Goal: Transaction & Acquisition: Purchase product/service

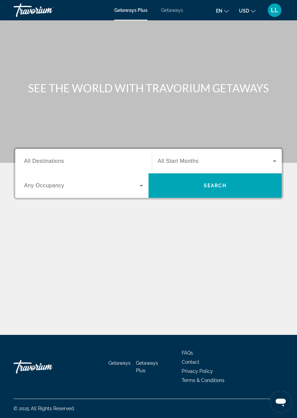
click at [178, 11] on span "Getaways" at bounding box center [172, 9] width 22 height 5
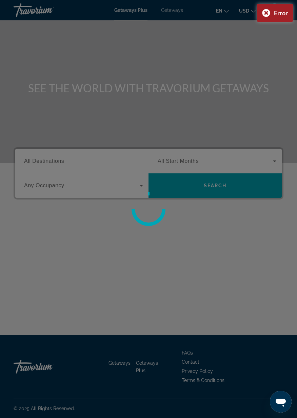
click at [41, 189] on div at bounding box center [148, 209] width 297 height 418
click at [39, 162] on div at bounding box center [148, 209] width 297 height 418
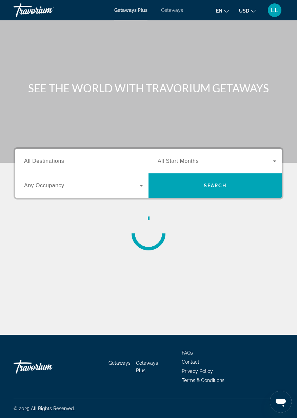
click at [100, 189] on span "Search widget" at bounding box center [82, 186] width 116 height 8
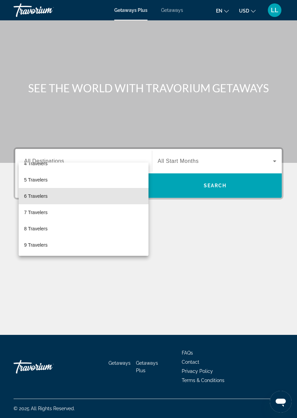
scroll to position [75, 0]
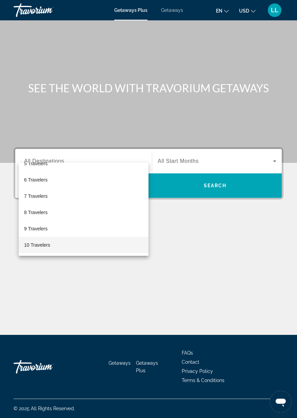
click at [48, 249] on mat-option "10 Travelers" at bounding box center [84, 245] width 130 height 16
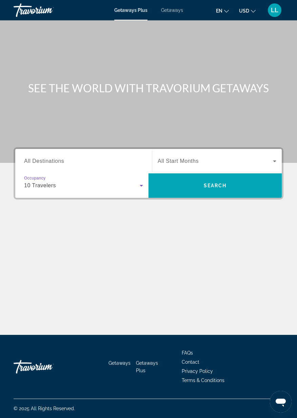
click at [103, 158] on input "Destination All Destinations" at bounding box center [83, 162] width 119 height 8
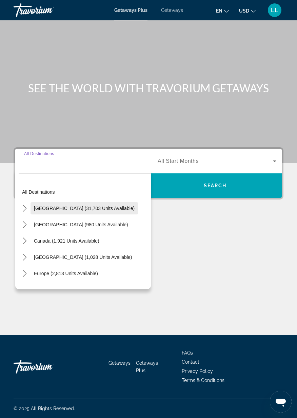
click at [97, 200] on span "Select destination: United States (31,703 units available)" at bounding box center [85, 208] width 108 height 16
type input "**********"
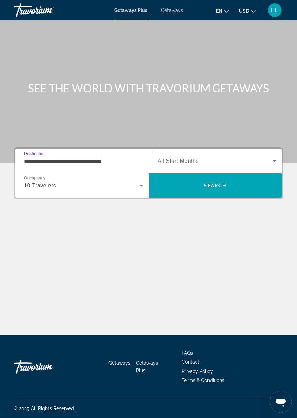
click at [208, 157] on span "Search widget" at bounding box center [215, 161] width 115 height 8
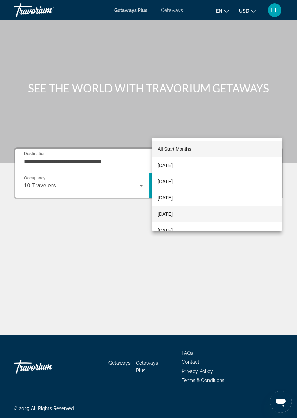
click at [173, 217] on span "January 2026" at bounding box center [165, 214] width 15 height 8
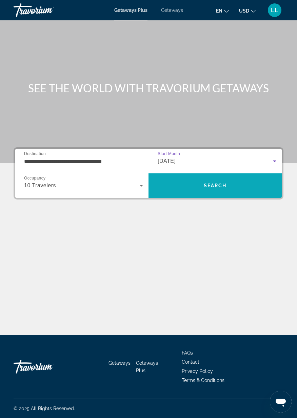
click at [227, 178] on span "Search" at bounding box center [215, 186] width 133 height 16
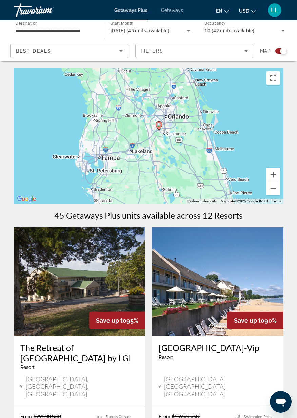
click at [160, 127] on icon "Main content" at bounding box center [159, 126] width 6 height 9
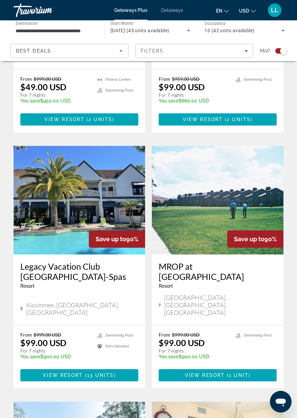
scroll to position [338, 0]
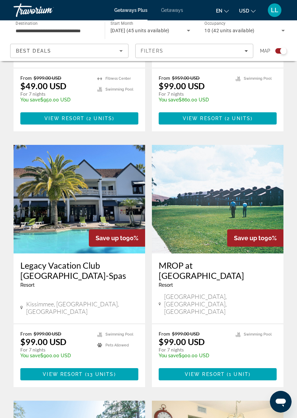
click at [103, 197] on img "Main content" at bounding box center [80, 199] width 132 height 109
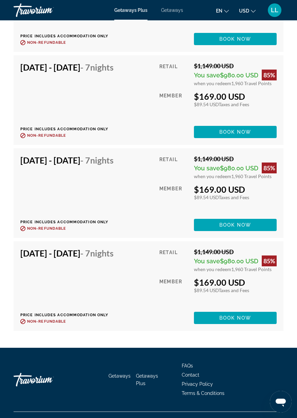
scroll to position [2160, 0]
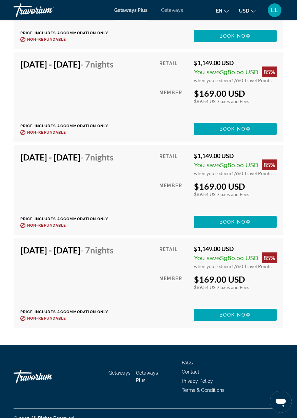
click at [227, 216] on div "Retail $1,149.00 USD You save $980.00 USD 85% when you redeem 1,960 Travel Poin…" at bounding box center [218, 190] width 117 height 76
click at [237, 225] on span "Book now" at bounding box center [236, 221] width 32 height 5
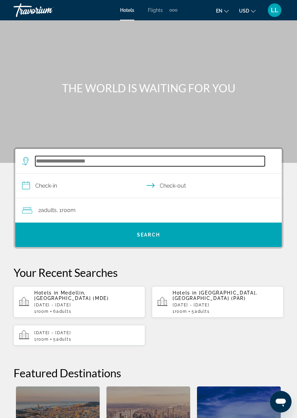
click at [81, 166] on input "Search hotel destination" at bounding box center [150, 161] width 230 height 10
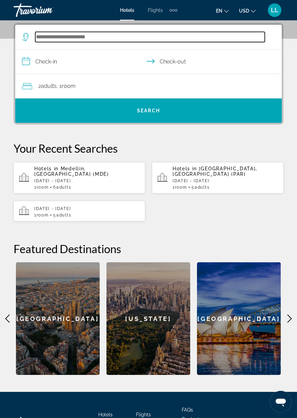
scroll to position [125, 0]
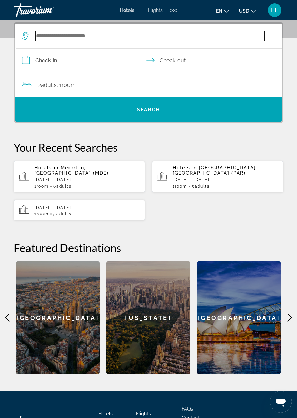
type input "*"
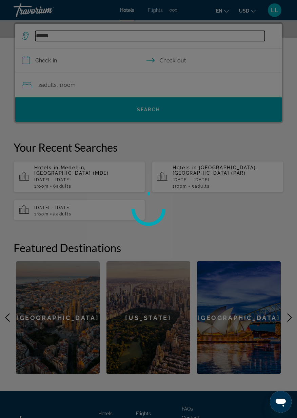
type input "*****"
type input "*"
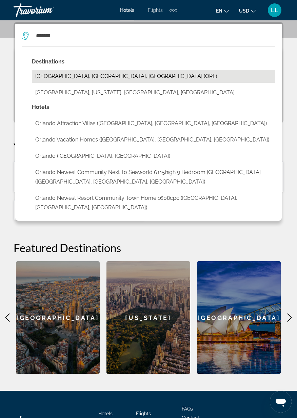
click at [51, 77] on button "Orlando, FL, United States (ORL)" at bounding box center [153, 76] width 243 height 13
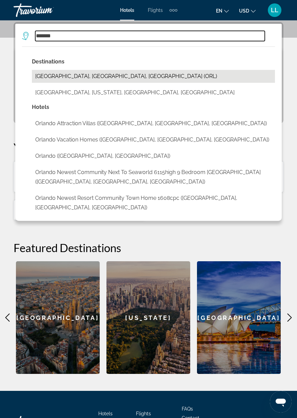
type input "**********"
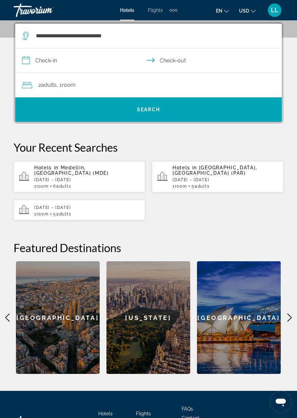
click at [47, 85] on span "Adults" at bounding box center [49, 85] width 16 height 6
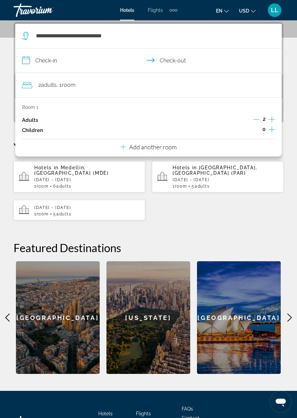
click at [271, 119] on icon "Increment adults" at bounding box center [272, 119] width 6 height 6
click at [272, 119] on icon "Increment adults" at bounding box center [272, 119] width 6 height 6
click at [273, 118] on icon "Increment adults" at bounding box center [272, 119] width 6 height 8
click at [271, 121] on icon "Increment adults" at bounding box center [272, 119] width 6 height 8
click at [147, 150] on p "Add another room" at bounding box center [153, 146] width 48 height 7
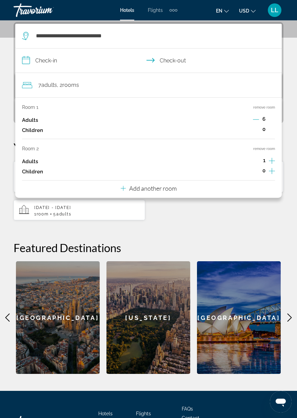
click at [272, 160] on icon "Increment adults" at bounding box center [272, 161] width 6 height 8
click at [273, 163] on icon "Increment adults" at bounding box center [272, 161] width 6 height 8
click at [271, 162] on icon "Increment adults" at bounding box center [272, 161] width 6 height 8
click at [271, 160] on icon "Increment adults" at bounding box center [272, 161] width 6 height 8
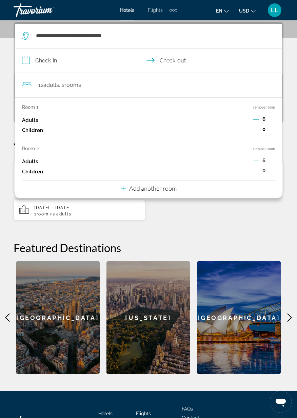
click at [52, 64] on input "**********" at bounding box center [150, 62] width 270 height 26
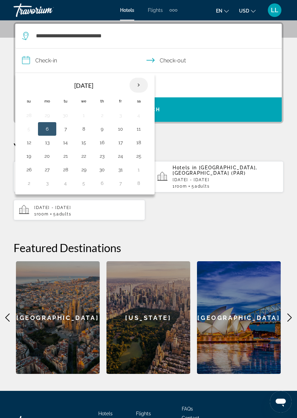
click at [140, 88] on th "Next month" at bounding box center [139, 85] width 18 height 15
click at [141, 87] on th "Next month" at bounding box center [139, 85] width 18 height 15
click at [139, 87] on th "Next month" at bounding box center [139, 85] width 18 height 15
click at [66, 187] on button "3" at bounding box center [65, 184] width 11 height 10
click at [108, 127] on td "5" at bounding box center [102, 129] width 18 height 14
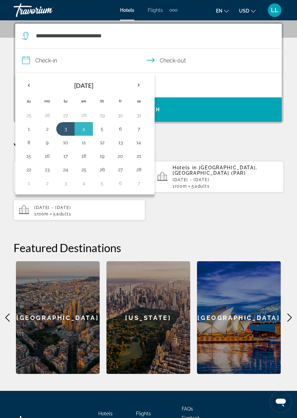
click at [106, 133] on button "5" at bounding box center [102, 129] width 11 height 10
type input "**********"
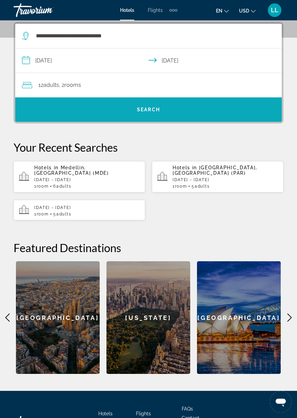
click at [151, 112] on span "Search" at bounding box center [148, 109] width 23 height 5
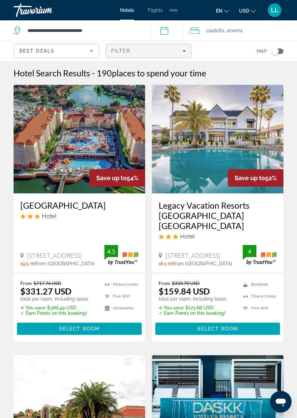
click at [178, 53] on div "Filter" at bounding box center [148, 50] width 75 height 5
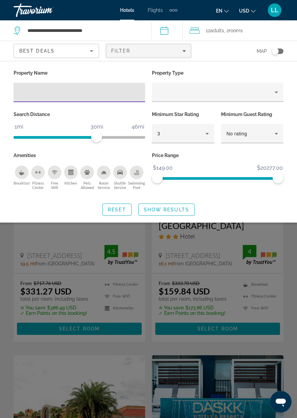
click at [48, 91] on input "Hotel Filters" at bounding box center [79, 93] width 121 height 8
click at [30, 93] on input "Hotel Filters" at bounding box center [79, 93] width 121 height 8
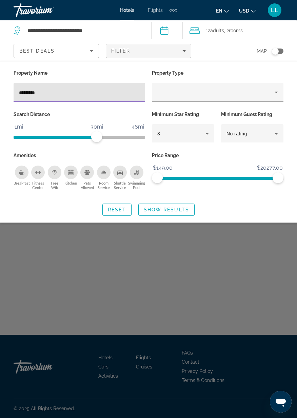
type input "**********"
click at [167, 210] on span "Show Results" at bounding box center [166, 209] width 45 height 5
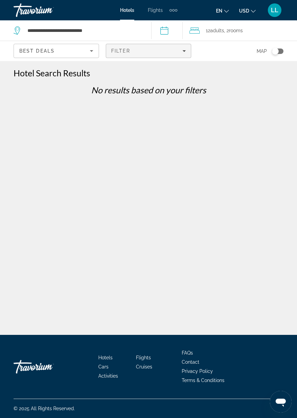
click at [143, 51] on div "Filter" at bounding box center [148, 50] width 75 height 5
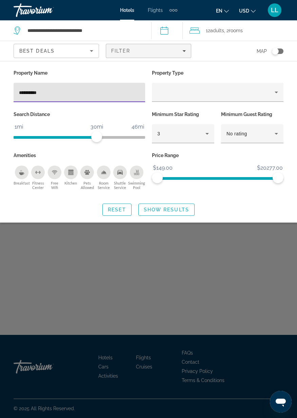
click at [73, 89] on input "**********" at bounding box center [79, 93] width 121 height 8
type input "*"
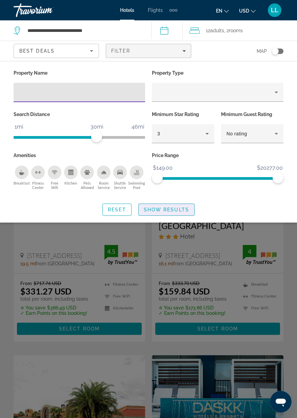
click at [168, 209] on span "Show Results" at bounding box center [166, 209] width 45 height 5
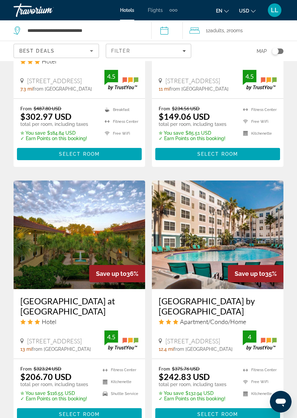
scroll to position [1332, 0]
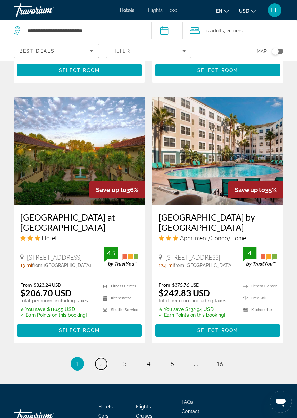
click at [100, 360] on span "2" at bounding box center [100, 363] width 3 height 7
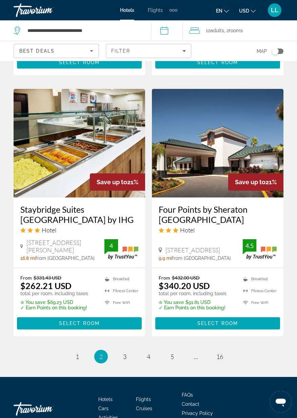
scroll to position [1320, 0]
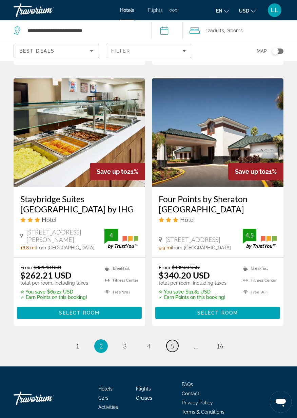
click at [173, 351] on link "page 5" at bounding box center [173, 346] width 12 height 12
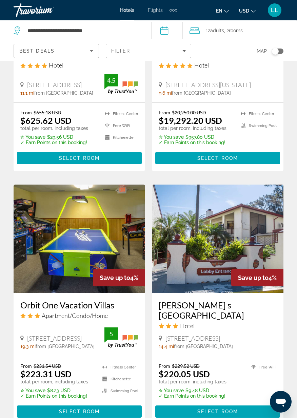
scroll to position [1273, 0]
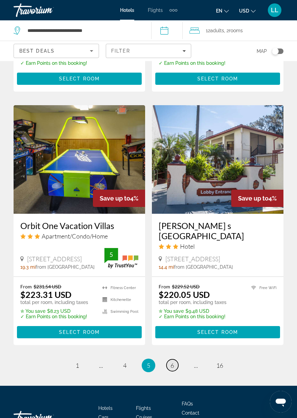
click at [174, 359] on link "page 6" at bounding box center [173, 365] width 12 height 12
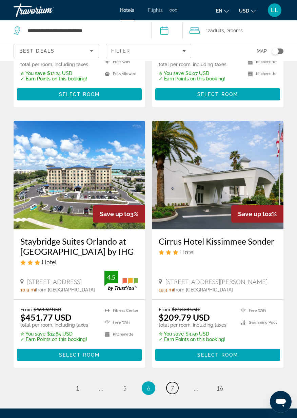
scroll to position [1320, 0]
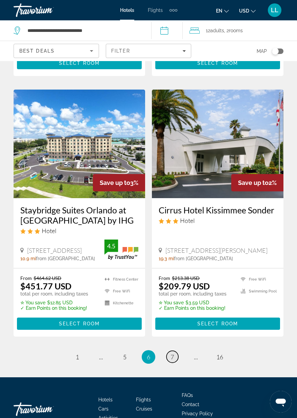
click at [172, 353] on span "7" at bounding box center [172, 356] width 3 height 7
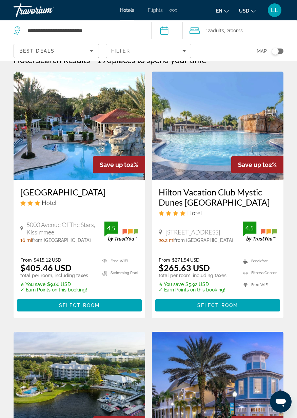
scroll to position [13, 0]
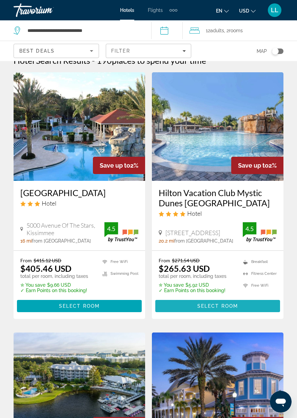
click at [217, 305] on span "Select Room" at bounding box center [218, 305] width 41 height 5
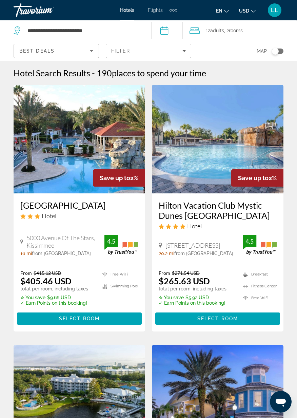
click at [221, 32] on span "Adults" at bounding box center [217, 30] width 14 height 5
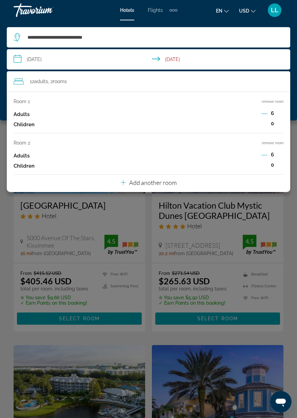
click at [76, 60] on input "**********" at bounding box center [150, 60] width 287 height 22
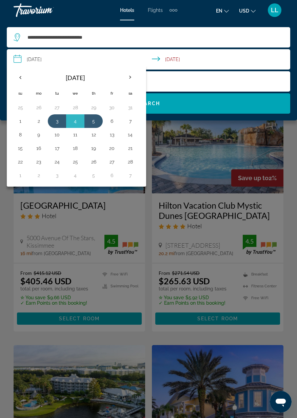
click at [18, 78] on th "Previous month" at bounding box center [20, 77] width 18 height 15
click at [56, 148] on button "20" at bounding box center [57, 149] width 11 height 10
click at [96, 151] on button "22" at bounding box center [93, 149] width 11 height 10
type input "**********"
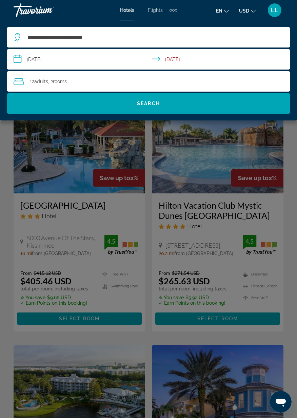
click at [118, 81] on div "12 Adult Adults , 2 Room rooms" at bounding box center [152, 82] width 277 height 10
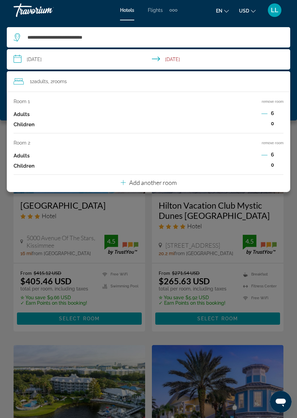
click at [160, 183] on p "Add another room" at bounding box center [153, 182] width 48 height 7
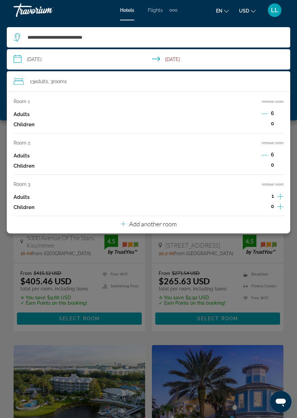
click at [268, 114] on div "6" at bounding box center [273, 114] width 22 height 10
click at [265, 115] on icon "Decrement adults" at bounding box center [265, 114] width 6 height 6
click at [263, 114] on icon "Decrement adults" at bounding box center [265, 114] width 6 height 6
click at [263, 115] on icon "Decrement adults" at bounding box center [265, 114] width 6 height 6
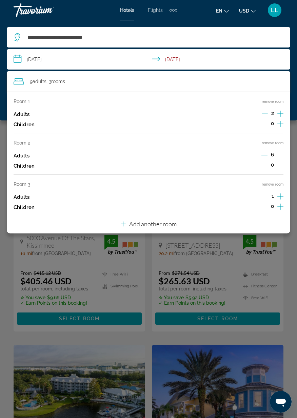
click at [264, 156] on icon "Decrement adults" at bounding box center [265, 155] width 6 height 6
click at [263, 156] on icon "Decrement adults" at bounding box center [265, 155] width 6 height 6
click at [278, 196] on icon "Increment adults" at bounding box center [281, 196] width 6 height 8
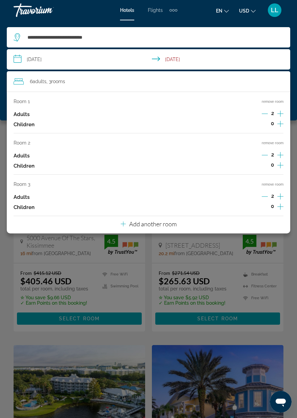
click at [153, 223] on p "Add another room" at bounding box center [153, 223] width 48 height 7
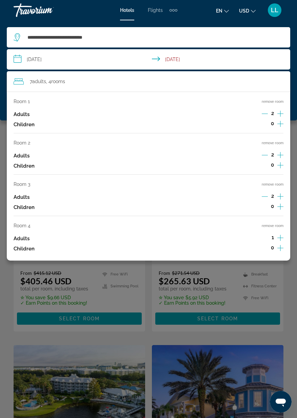
click at [281, 236] on icon "Increment adults" at bounding box center [281, 238] width 6 height 6
click at [76, 17] on div "Travorium" at bounding box center [48, 10] width 68 height 18
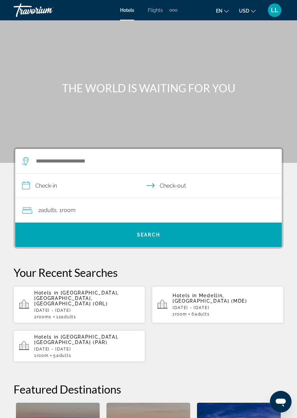
click at [146, 215] on div "2 Adult Adults , 1 Room rooms" at bounding box center [152, 211] width 260 height 10
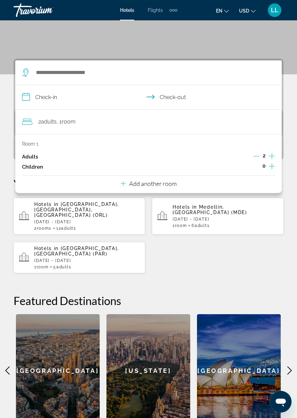
scroll to position [125, 0]
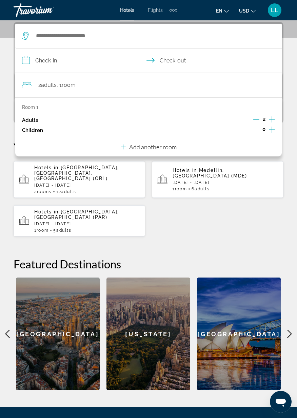
click at [216, 153] on div "Room 1 Adults 2 Children 0 Add another room" at bounding box center [148, 126] width 267 height 59
click at [215, 151] on div "Room 1 Adults 2 Children 0 Add another room" at bounding box center [148, 126] width 267 height 59
click at [154, 147] on p "Add another room" at bounding box center [153, 146] width 48 height 7
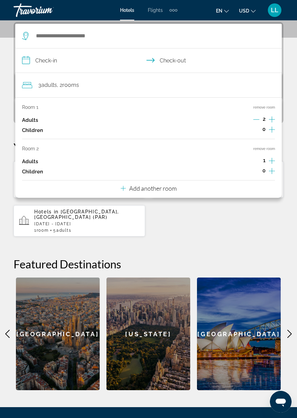
click at [271, 160] on icon "Increment adults" at bounding box center [272, 161] width 6 height 8
click at [166, 191] on p "Add another room" at bounding box center [153, 188] width 48 height 7
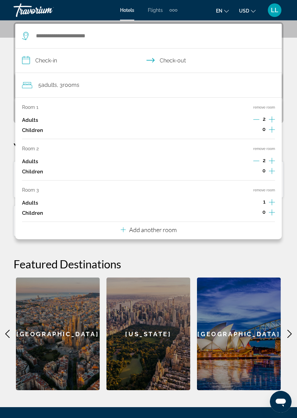
click at [272, 202] on icon "Increment adults" at bounding box center [272, 202] width 6 height 8
click at [162, 233] on p "Add another room" at bounding box center [153, 229] width 48 height 7
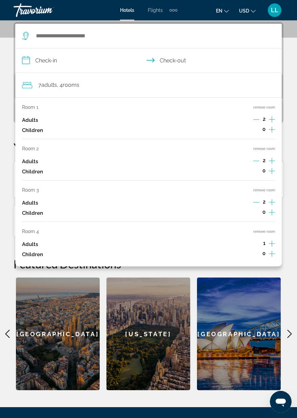
click at [271, 244] on icon "Increment adults" at bounding box center [272, 244] width 6 height 8
click at [180, 62] on input "**********" at bounding box center [150, 62] width 270 height 26
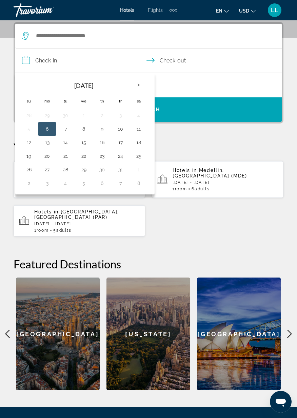
click at [62, 60] on input "**********" at bounding box center [150, 62] width 270 height 26
click at [50, 63] on input "**********" at bounding box center [150, 62] width 270 height 26
click at [137, 86] on th "Next month" at bounding box center [139, 85] width 18 height 15
click at [138, 87] on th "Next month" at bounding box center [139, 85] width 18 height 15
click at [138, 88] on th "Next month" at bounding box center [139, 85] width 18 height 15
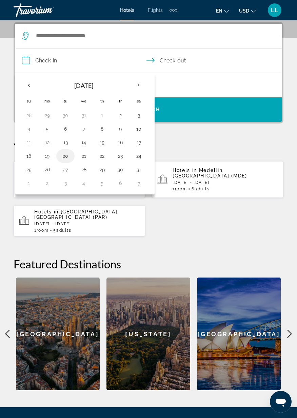
click at [63, 159] on button "20" at bounding box center [65, 156] width 11 height 10
click at [104, 157] on button "22" at bounding box center [102, 156] width 11 height 10
type input "**********"
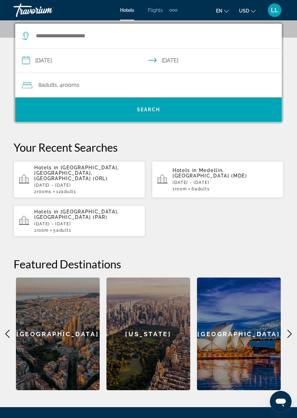
click at [106, 183] on p "Tue, 03 Feb - Thu, 05 Feb" at bounding box center [87, 185] width 106 height 5
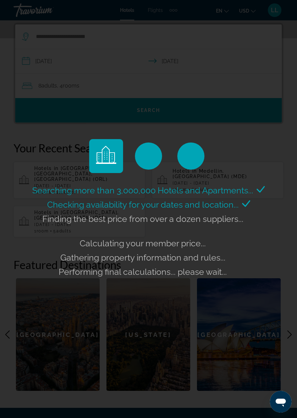
scroll to position [124, 0]
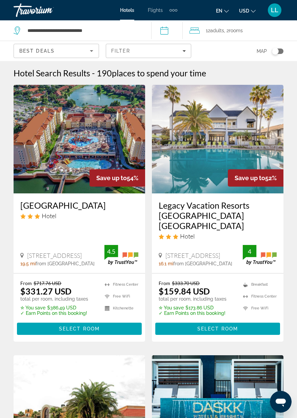
click at [235, 34] on span ", 2 Room rooms" at bounding box center [233, 31] width 19 height 10
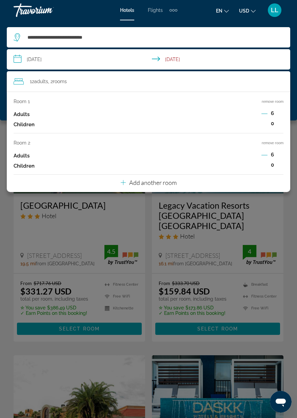
click at [264, 111] on icon "Decrement adults" at bounding box center [265, 114] width 6 height 6
click at [265, 117] on button "Decrement adults" at bounding box center [265, 114] width 6 height 8
click at [265, 116] on icon "Decrement adults" at bounding box center [265, 114] width 6 height 6
click at [265, 157] on icon "Decrement adults" at bounding box center [265, 155] width 6 height 6
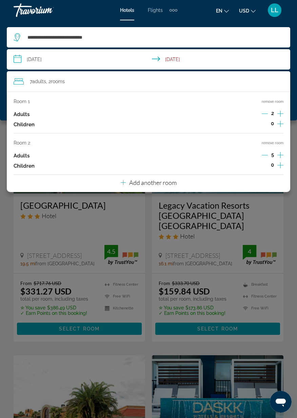
click at [263, 153] on icon "Decrement adults" at bounding box center [265, 155] width 6 height 6
click at [265, 161] on div "4" at bounding box center [273, 156] width 22 height 10
click at [263, 159] on button "Decrement adults" at bounding box center [265, 156] width 6 height 8
click at [264, 156] on icon "Decrement adults" at bounding box center [265, 155] width 6 height 6
click at [169, 183] on p "Add another room" at bounding box center [153, 182] width 48 height 7
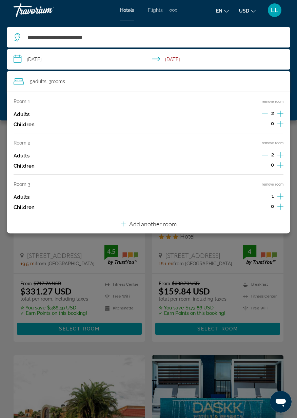
click at [279, 193] on icon "Increment adults" at bounding box center [281, 196] width 6 height 8
click at [186, 226] on div "Room 1 remove room Adults 2 Children 0 Room 2 remove room Adults 2 Children 0 R…" at bounding box center [149, 163] width 284 height 142
click at [170, 227] on p "Add another room" at bounding box center [153, 223] width 48 height 7
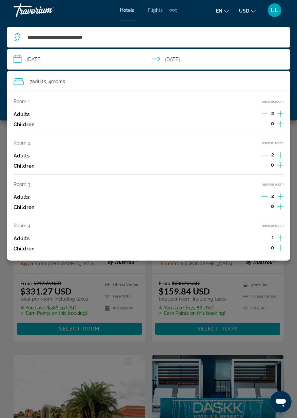
click at [280, 239] on icon "Increment adults" at bounding box center [281, 238] width 6 height 8
click at [238, 78] on div "8 Adult Adults , 4 Room rooms" at bounding box center [152, 82] width 277 height 10
click at [208, 43] on div "**********" at bounding box center [149, 37] width 270 height 20
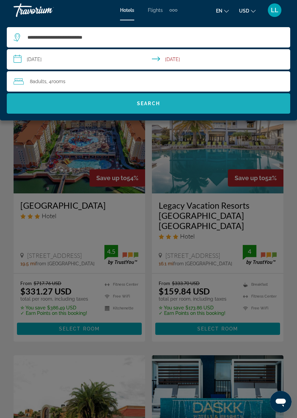
click at [157, 105] on span "Search" at bounding box center [148, 103] width 23 height 5
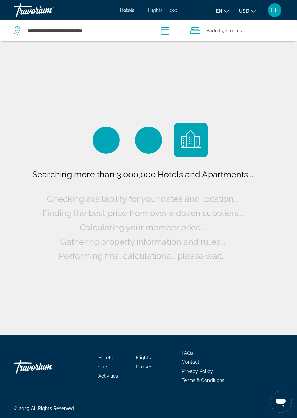
click at [223, 35] on span "8 Adult Adults" at bounding box center [215, 31] width 17 height 10
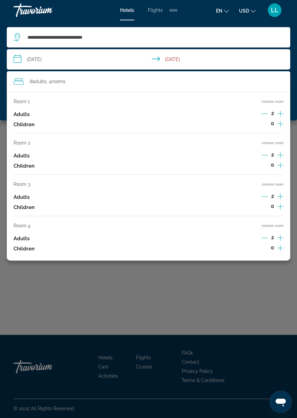
click at [50, 58] on input "**********" at bounding box center [150, 60] width 287 height 22
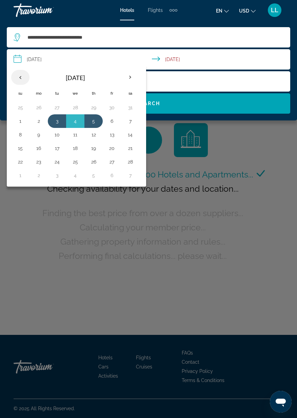
click at [21, 78] on th "Previous month" at bounding box center [20, 77] width 18 height 15
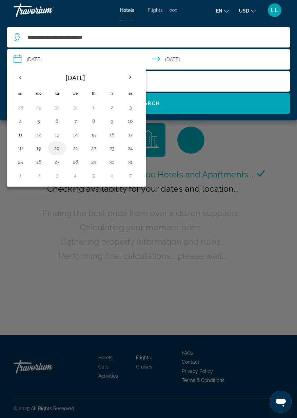
click at [59, 149] on button "20" at bounding box center [57, 149] width 11 height 10
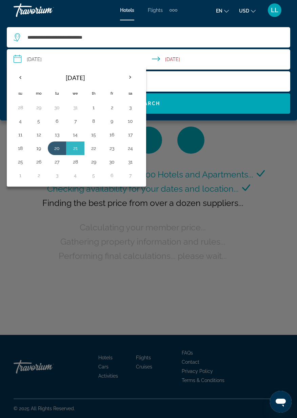
click at [91, 148] on button "22" at bounding box center [93, 149] width 11 height 10
type input "**********"
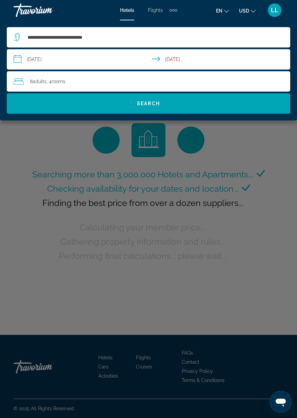
click at [165, 103] on span "Search" at bounding box center [149, 103] width 284 height 16
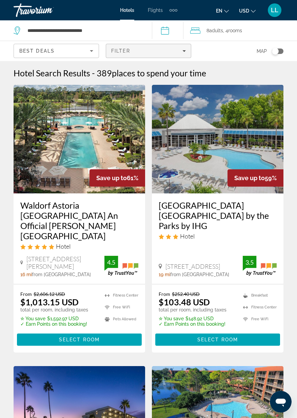
click at [122, 52] on span "Filter" at bounding box center [120, 50] width 19 height 5
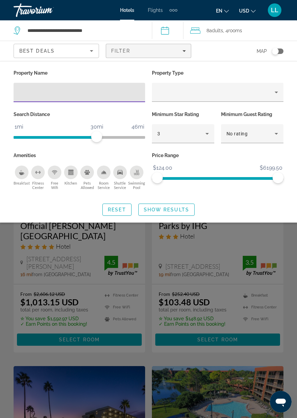
click at [54, 93] on input "Hotel Filters" at bounding box center [79, 93] width 121 height 8
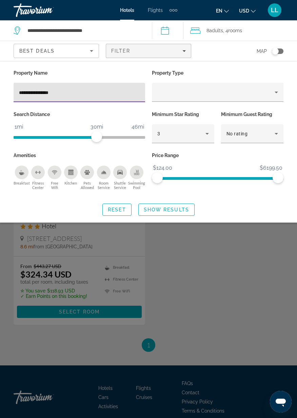
type input "**********"
click at [239, 63] on div "**********" at bounding box center [148, 142] width 297 height 162
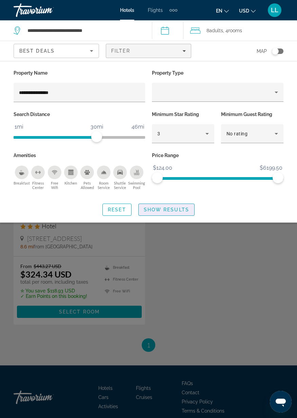
click at [165, 206] on span "Search widget" at bounding box center [167, 210] width 56 height 16
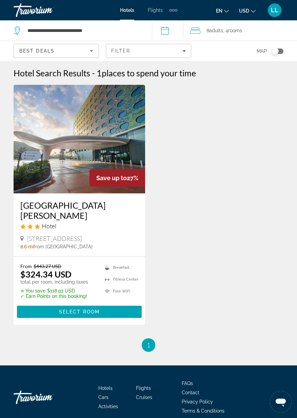
click at [83, 309] on span "Select Room" at bounding box center [79, 311] width 41 height 5
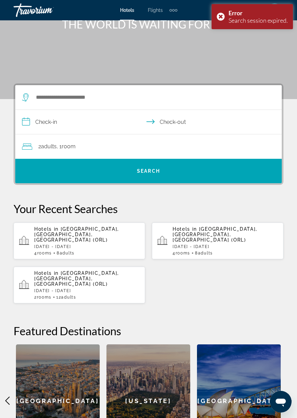
scroll to position [64, 0]
